Goal: Task Accomplishment & Management: Manage account settings

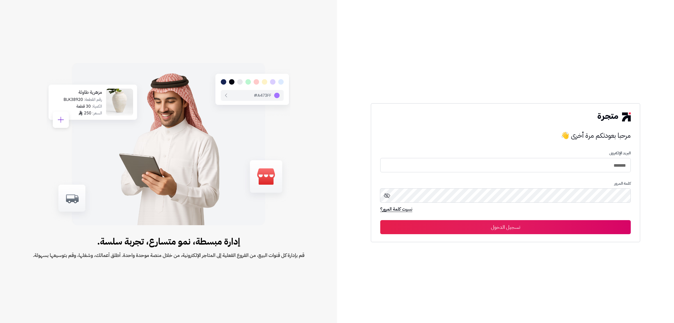
click at [418, 229] on button "تسجيل الدخول" at bounding box center [506, 227] width 251 height 14
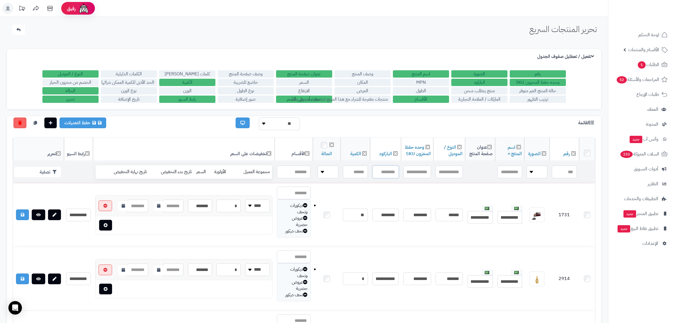
click at [381, 174] on input "text" at bounding box center [386, 172] width 26 height 13
paste input "**********"
type input "**********"
click at [51, 170] on button "تصفية" at bounding box center [37, 171] width 47 height 11
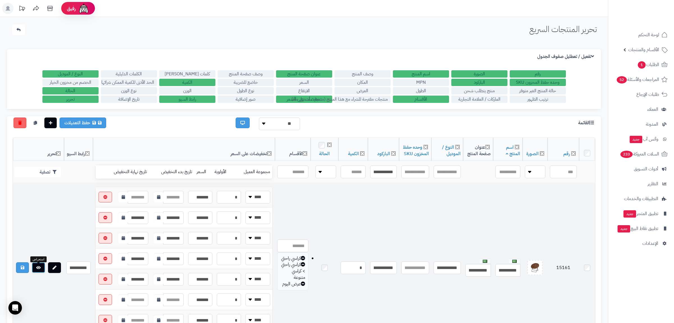
scroll to position [36, 0]
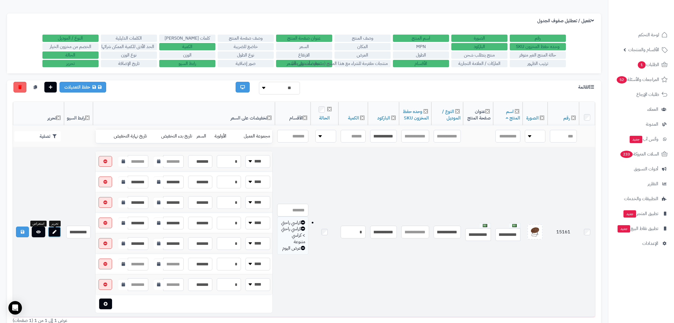
click at [56, 234] on icon at bounding box center [55, 232] width 4 height 4
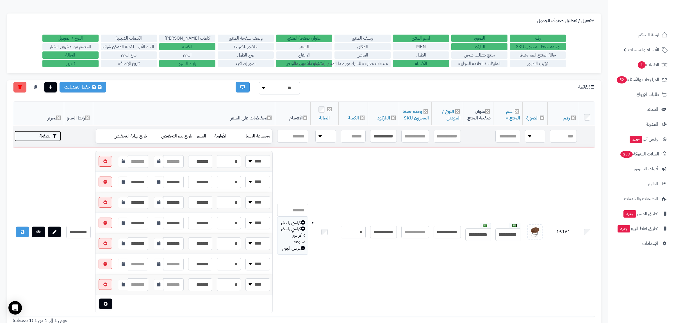
click at [53, 134] on icon "button" at bounding box center [55, 136] width 4 height 4
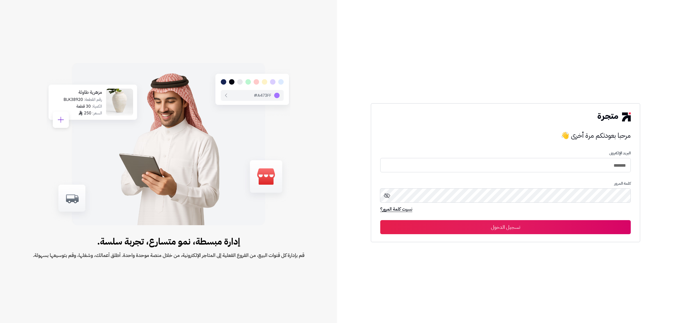
click at [481, 226] on button "تسجيل الدخول" at bounding box center [506, 227] width 251 height 14
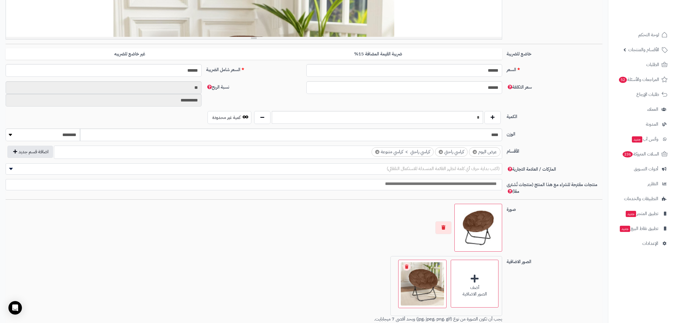
scroll to position [856, 0]
drag, startPoint x: 473, startPoint y: 117, endPoint x: 497, endPoint y: 121, distance: 24.6
click at [483, 121] on input "*" at bounding box center [377, 117] width 211 height 13
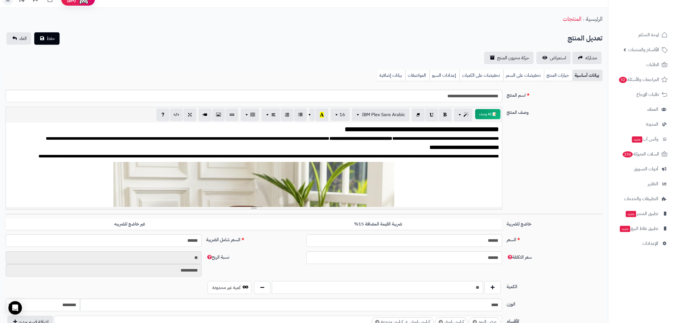
scroll to position [0, 0]
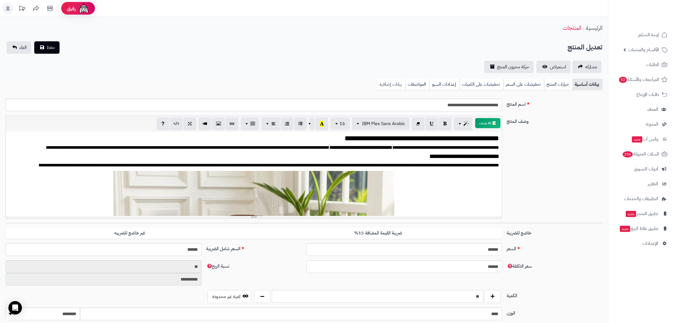
type input "**"
click at [399, 83] on link "بيانات إضافية" at bounding box center [391, 84] width 28 height 11
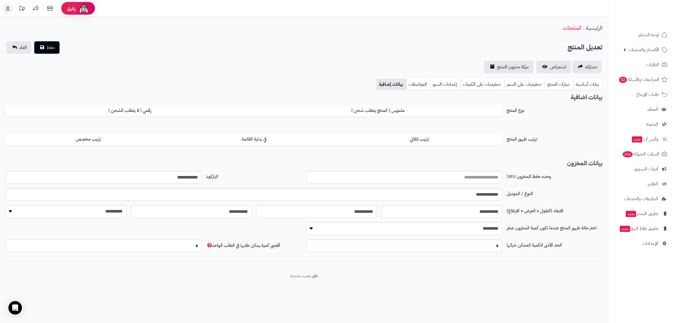
drag, startPoint x: 152, startPoint y: 243, endPoint x: 200, endPoint y: 245, distance: 47.8
click at [200, 245] on input "*" at bounding box center [104, 245] width 196 height 13
click at [232, 274] on footer "طور بحب ، متجرة" at bounding box center [304, 287] width 608 height 28
click at [288, 62] on div "مشاركه استعراض حركة مخزون المنتج" at bounding box center [304, 67] width 597 height 12
click at [46, 46] on button "حفظ" at bounding box center [46, 47] width 25 height 12
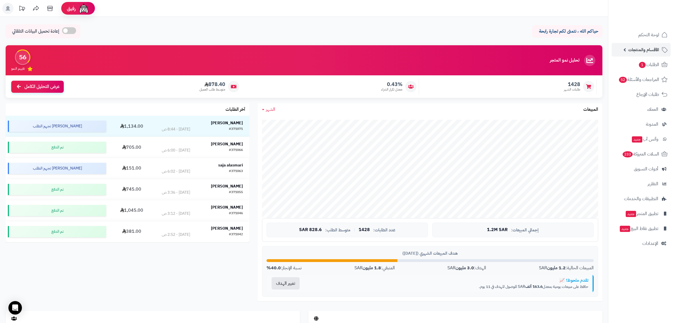
click at [643, 49] on span "الأقسام والمنتجات" at bounding box center [644, 50] width 31 height 8
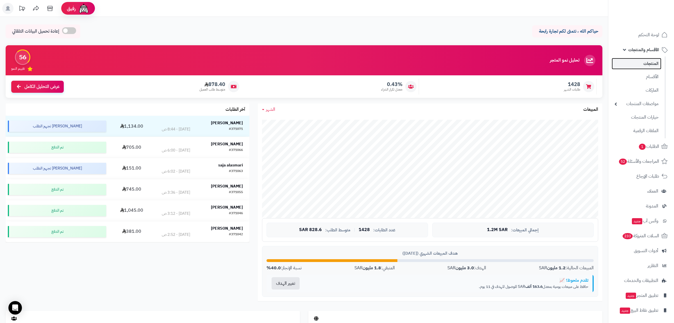
click at [648, 60] on link "المنتجات" at bounding box center [637, 64] width 50 height 12
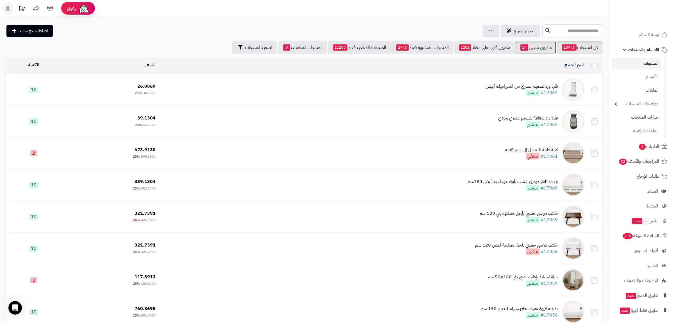
click at [529, 45] on link "مخزون منتهي 14" at bounding box center [536, 47] width 41 height 12
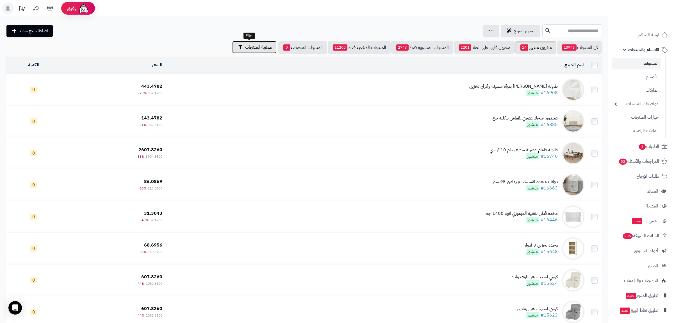
click at [260, 44] on span "تصفية المنتجات" at bounding box center [258, 47] width 27 height 7
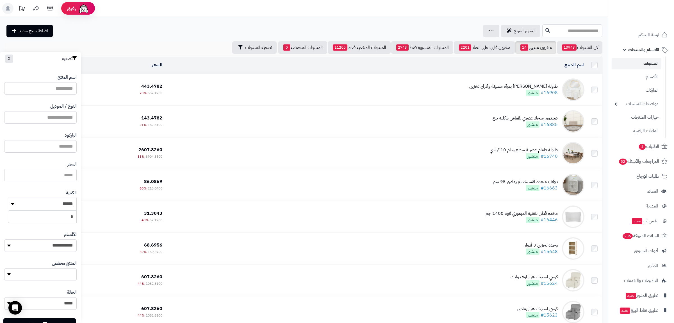
click at [152, 28] on div "التحرير لسريع جرد مخزون المنتجات جرد مخزون الخيارات فقط تعديل أسعار المنتجات ال…" at bounding box center [274, 31] width 536 height 12
click at [9, 60] on button "X" at bounding box center [11, 60] width 12 height 12
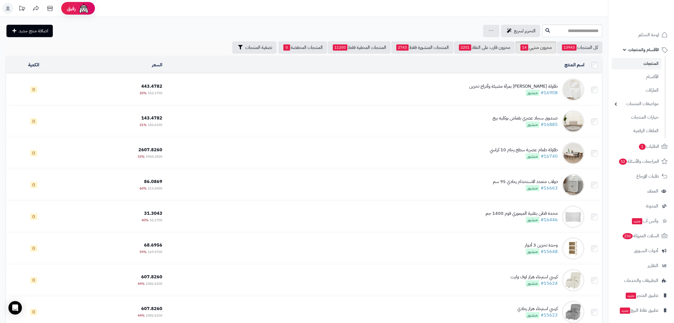
click at [136, 40] on div "**********" at bounding box center [304, 221] width 608 height 408
